Goal: Task Accomplishment & Management: Manage account settings

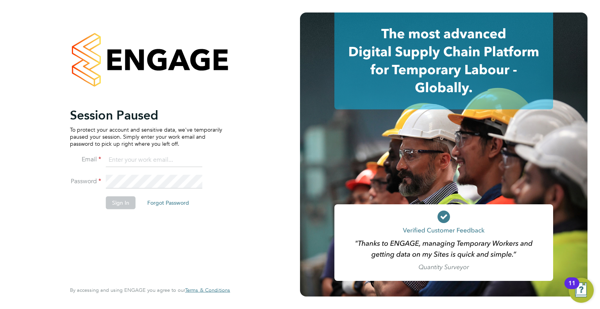
click at [142, 157] on input at bounding box center [154, 160] width 96 height 14
type input "info@delcomconsultancyltd.com"
click at [123, 202] on button "Sign In" at bounding box center [121, 202] width 30 height 12
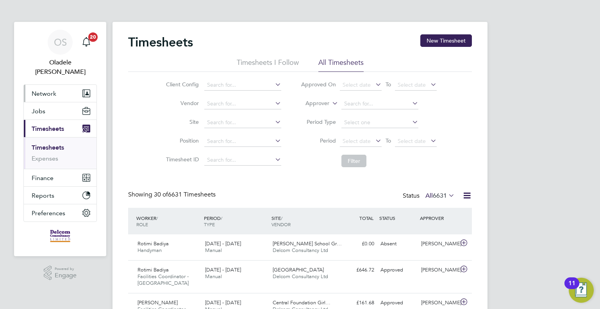
click at [47, 90] on span "Network" at bounding box center [44, 93] width 25 height 7
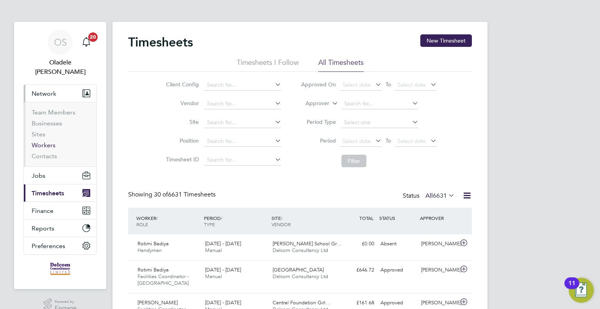
click at [48, 141] on link "Workers" at bounding box center [44, 144] width 24 height 7
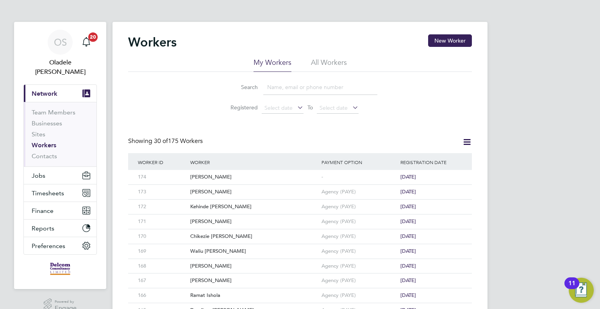
click at [278, 87] on input at bounding box center [320, 87] width 114 height 15
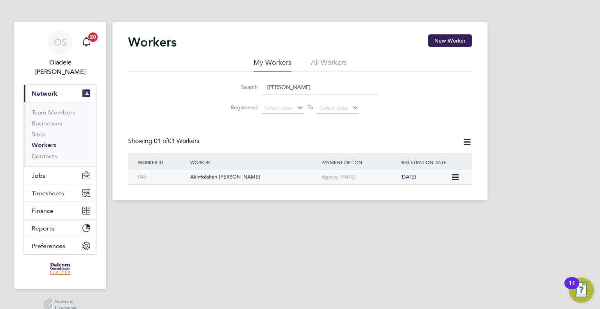
type input "Akinola"
click at [243, 175] on div "Akinfolahan [PERSON_NAME]" at bounding box center [253, 177] width 131 height 14
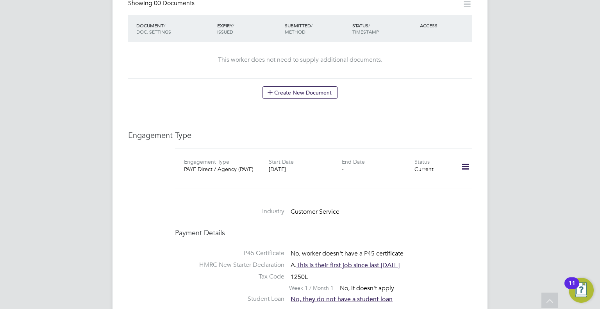
scroll to position [391, 0]
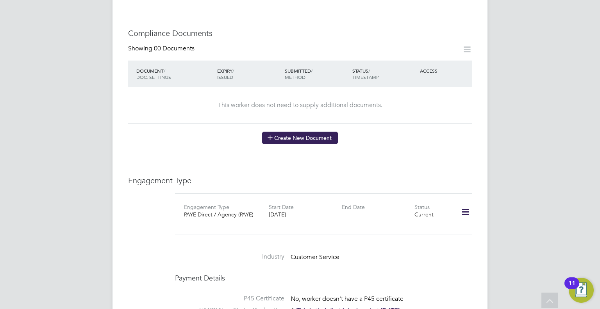
click at [314, 132] on button "Create New Document" at bounding box center [300, 138] width 76 height 12
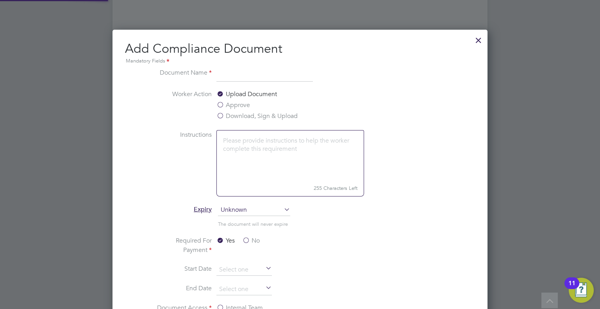
scroll to position [409, 375]
click at [233, 76] on input at bounding box center [264, 75] width 96 height 14
type input "DBS"
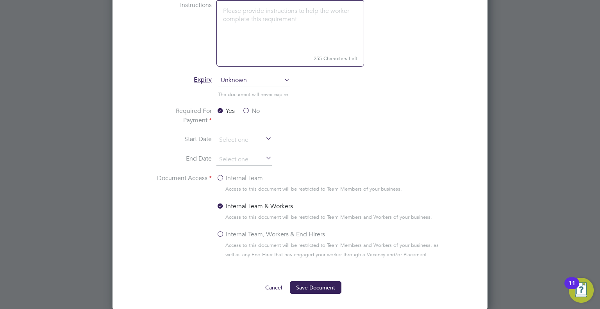
scroll to position [547, 0]
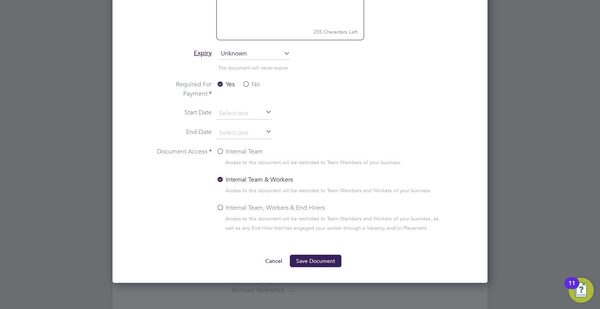
click at [247, 84] on label "No" at bounding box center [251, 84] width 18 height 9
click at [0, 0] on input "No" at bounding box center [0, 0] width 0 height 0
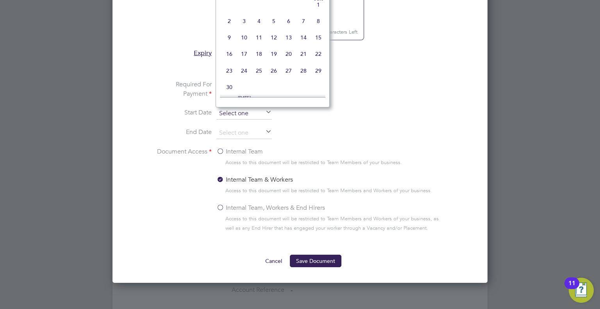
click at [246, 112] on input at bounding box center [243, 114] width 55 height 12
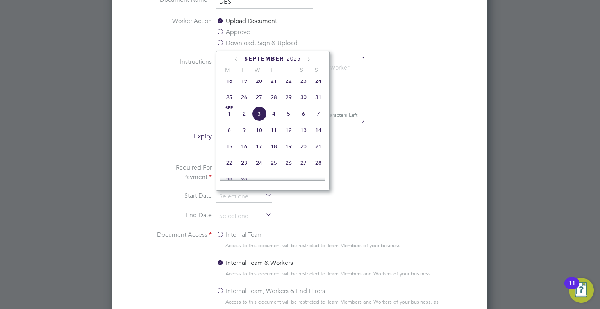
scroll to position [430, 0]
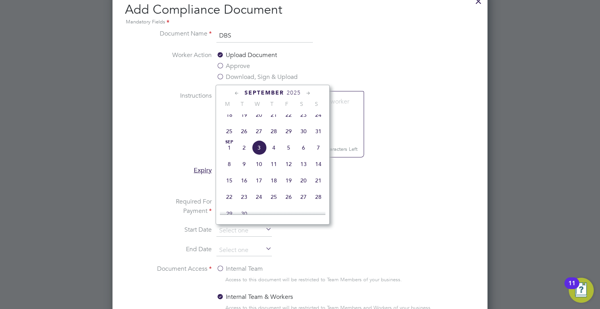
click at [235, 92] on icon at bounding box center [236, 93] width 7 height 9
click at [257, 137] on span "6" at bounding box center [259, 133] width 15 height 15
type input "[DATE]"
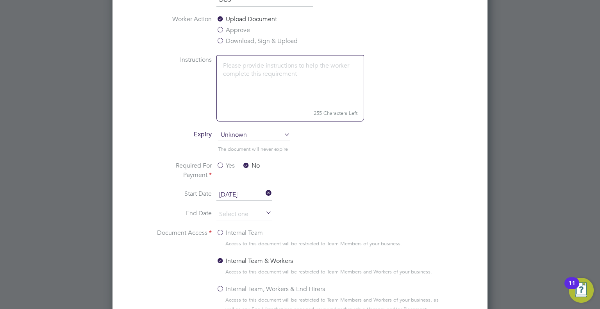
scroll to position [547, 0]
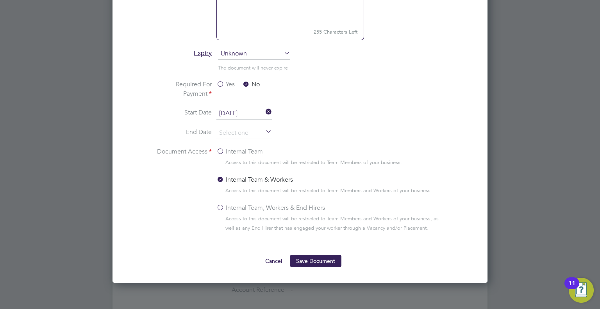
click at [221, 203] on label "Internal Team, Workers & End Hirers" at bounding box center [270, 207] width 109 height 9
click at [0, 0] on input "Internal Team, Workers & End Hirers" at bounding box center [0, 0] width 0 height 0
click at [314, 257] on button "Save Document" at bounding box center [316, 261] width 52 height 12
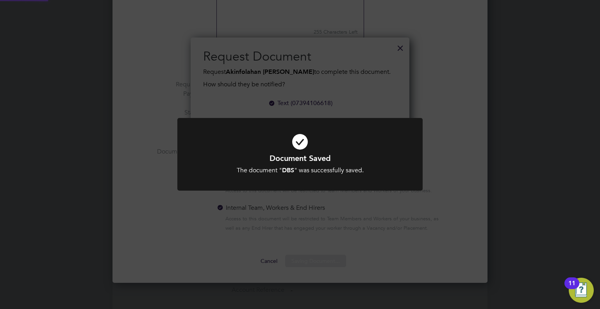
scroll to position [116, 219]
click at [473, 145] on div "Document Saved The document " DBS " was successfully saved. Cancel Okay" at bounding box center [300, 154] width 600 height 309
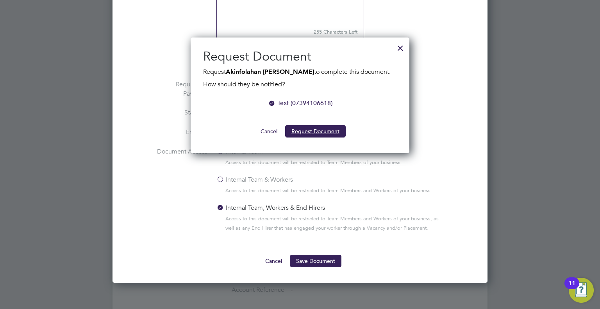
click at [318, 132] on button "Request Document" at bounding box center [315, 131] width 61 height 12
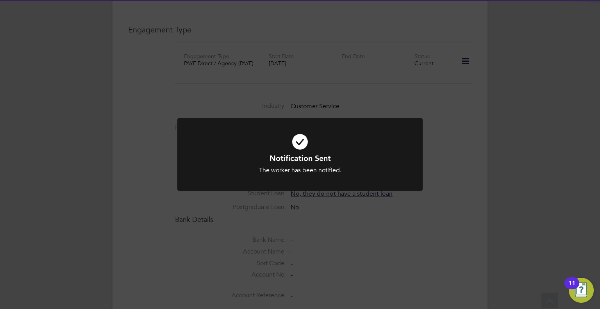
scroll to position [547, 0]
click at [461, 146] on div "Notification Sent The worker has been notified. Cancel Okay" at bounding box center [300, 154] width 600 height 309
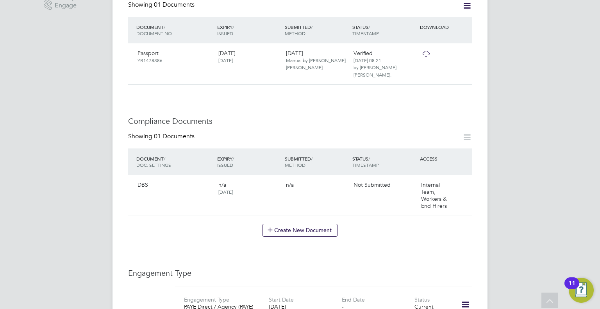
scroll to position [273, 0]
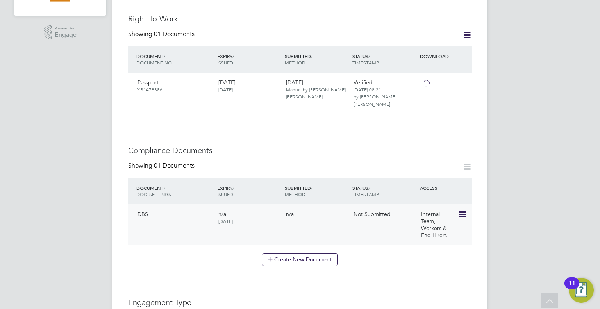
click at [463, 210] on icon at bounding box center [462, 214] width 8 height 9
click at [434, 235] on li "Submit Document" at bounding box center [438, 236] width 58 height 11
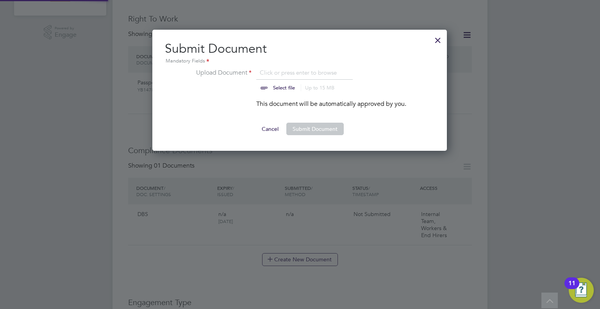
scroll to position [121, 295]
click at [277, 83] on input "file" at bounding box center [291, 79] width 123 height 23
type input "C:\fakepath\[PERSON_NAME] [PERSON_NAME] NEW DBS.jpg"
click at [304, 131] on button "Submit Document" at bounding box center [314, 129] width 57 height 12
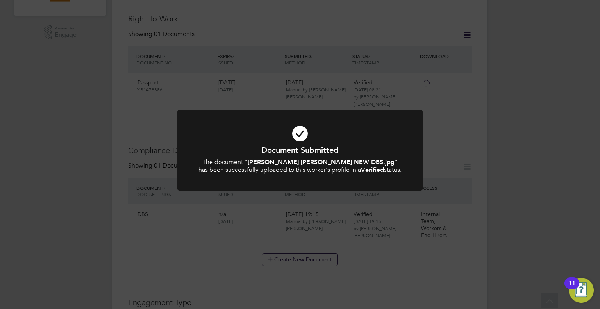
click at [523, 137] on div "Document Submitted The document " [PERSON_NAME] AKINFOLAHAN [PERSON_NAME] NEW D…" at bounding box center [300, 154] width 600 height 309
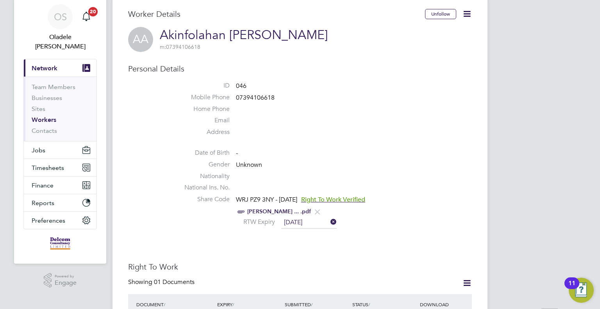
scroll to position [39, 0]
